Goal: Transaction & Acquisition: Obtain resource

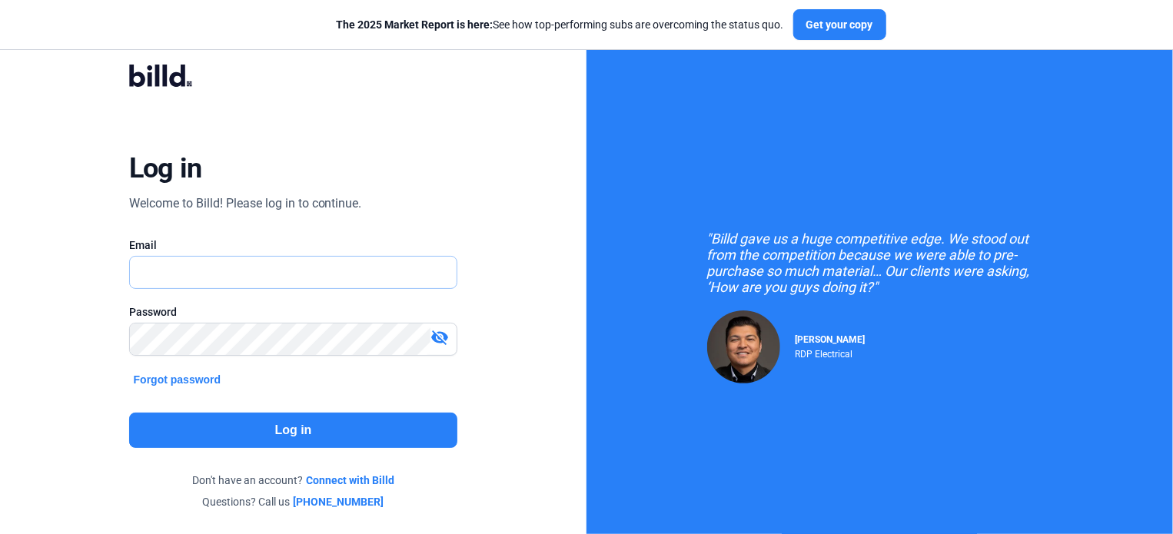
type input "[EMAIL_ADDRESS][DOMAIN_NAME]"
click at [363, 421] on button "Log in" at bounding box center [293, 430] width 329 height 35
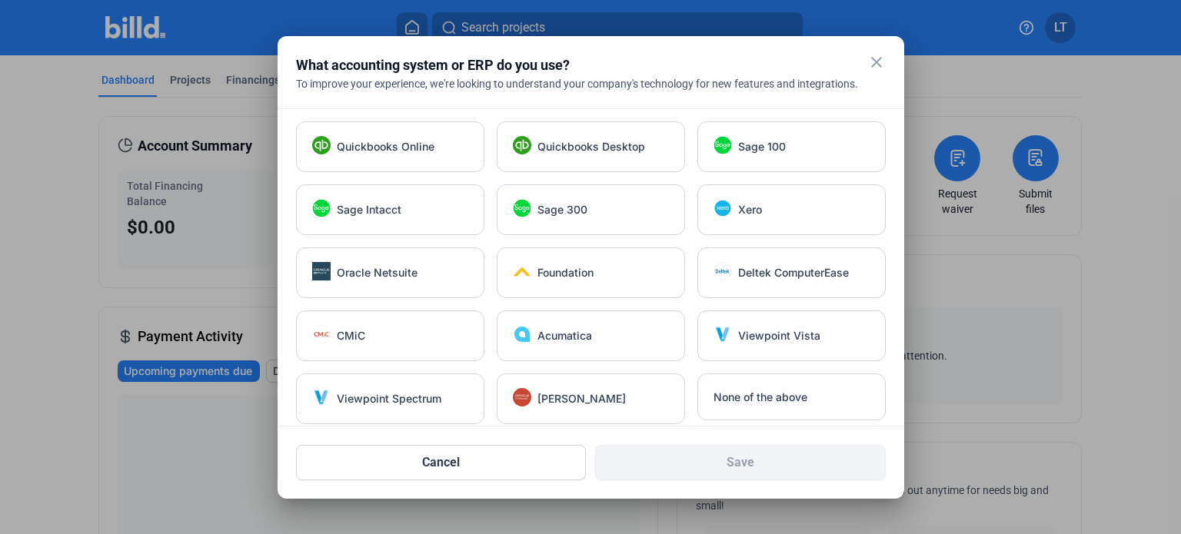
click at [870, 57] on mat-icon "close" at bounding box center [876, 62] width 18 height 18
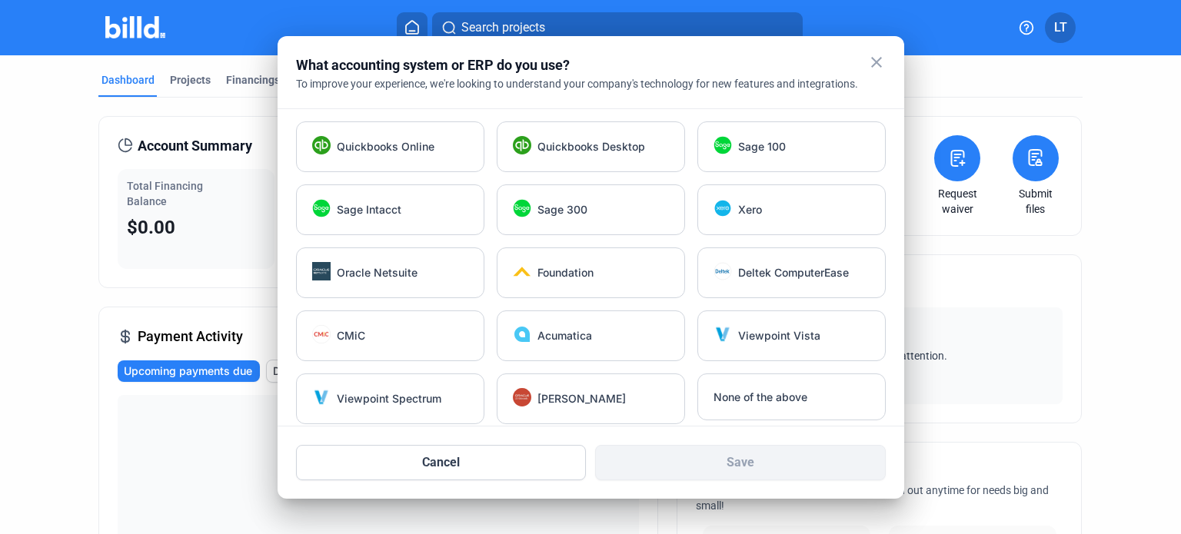
click at [870, 57] on mat-icon "close" at bounding box center [876, 62] width 18 height 18
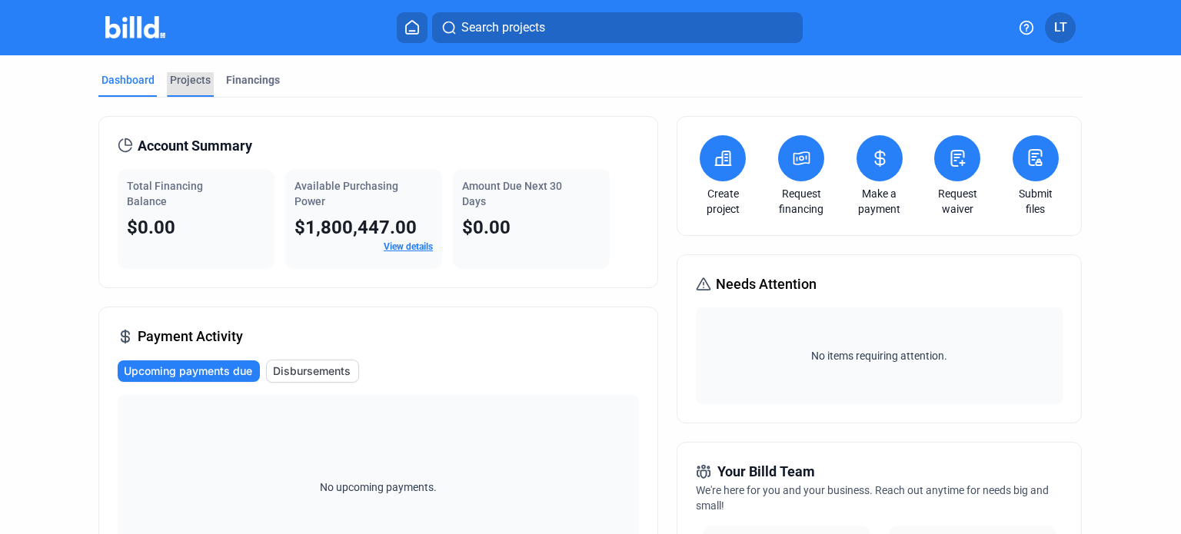
click at [188, 88] on div "Projects" at bounding box center [190, 84] width 47 height 25
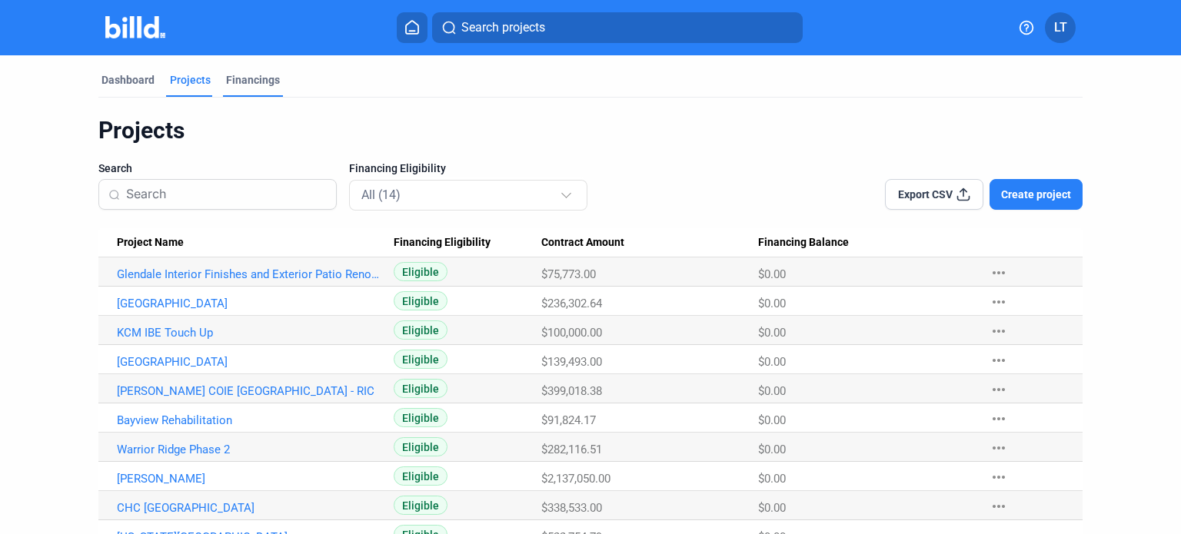
click at [240, 75] on div "Financings" at bounding box center [253, 79] width 54 height 15
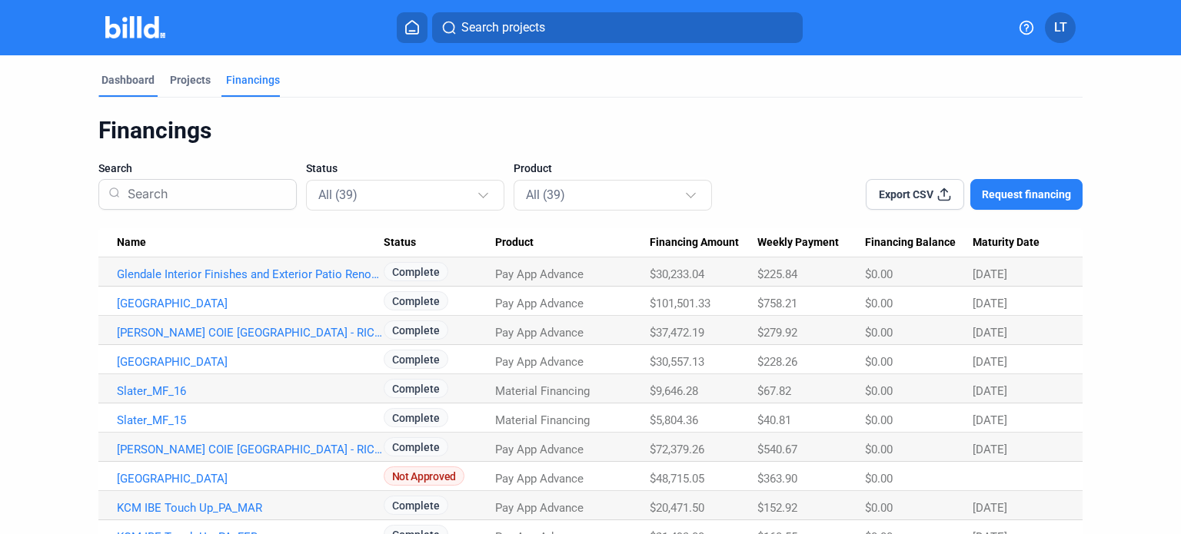
click at [114, 78] on div "Dashboard" at bounding box center [127, 79] width 53 height 15
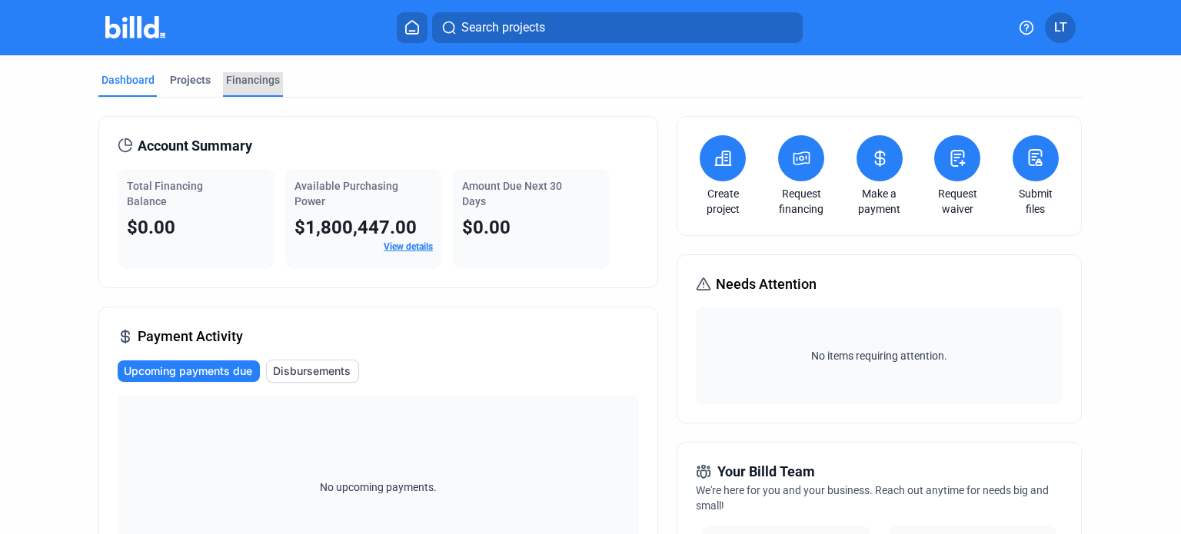
click at [251, 79] on div "Financings" at bounding box center [253, 79] width 54 height 15
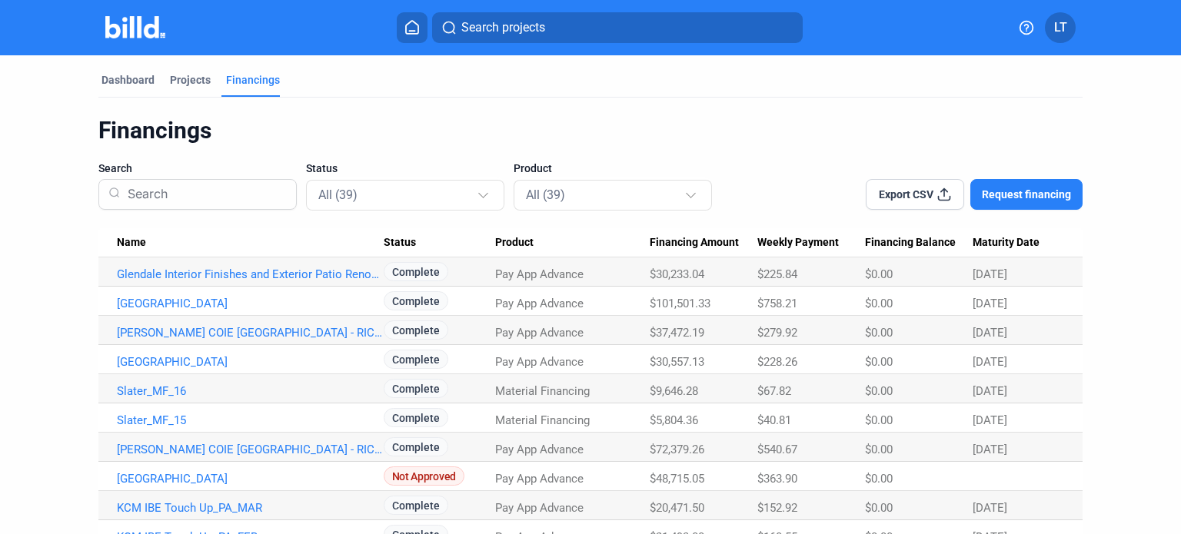
click at [933, 191] on button "Export CSV" at bounding box center [915, 194] width 98 height 31
click at [1065, 31] on span "LT" at bounding box center [1060, 27] width 13 height 18
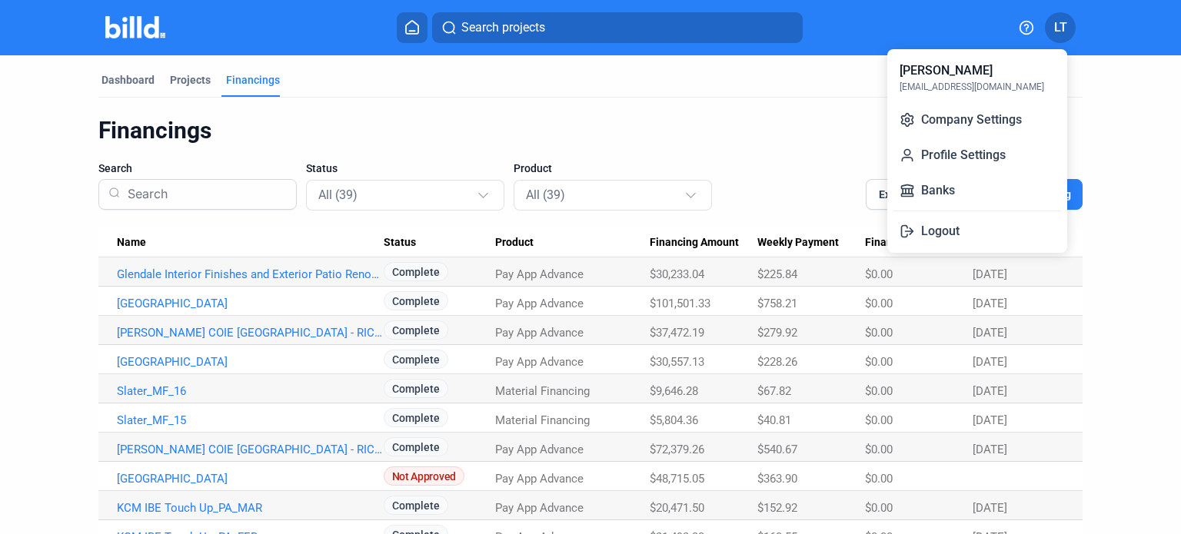
drag, startPoint x: 933, startPoint y: 233, endPoint x: 936, endPoint y: 206, distance: 27.2
click at [934, 228] on button "Logout" at bounding box center [977, 231] width 168 height 31
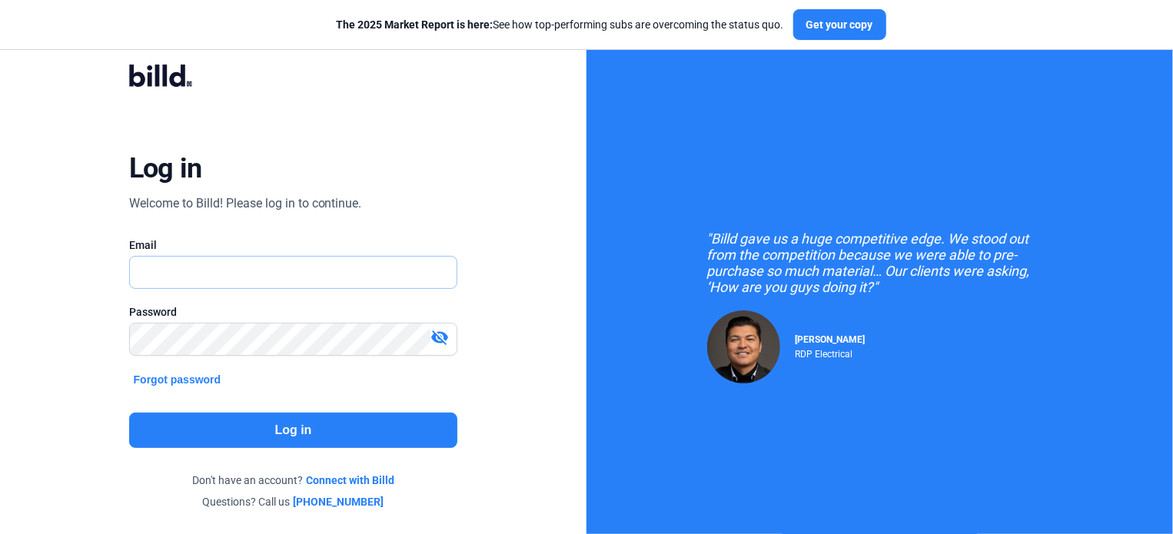
type input "[EMAIL_ADDRESS][DOMAIN_NAME]"
